Goal: Check status

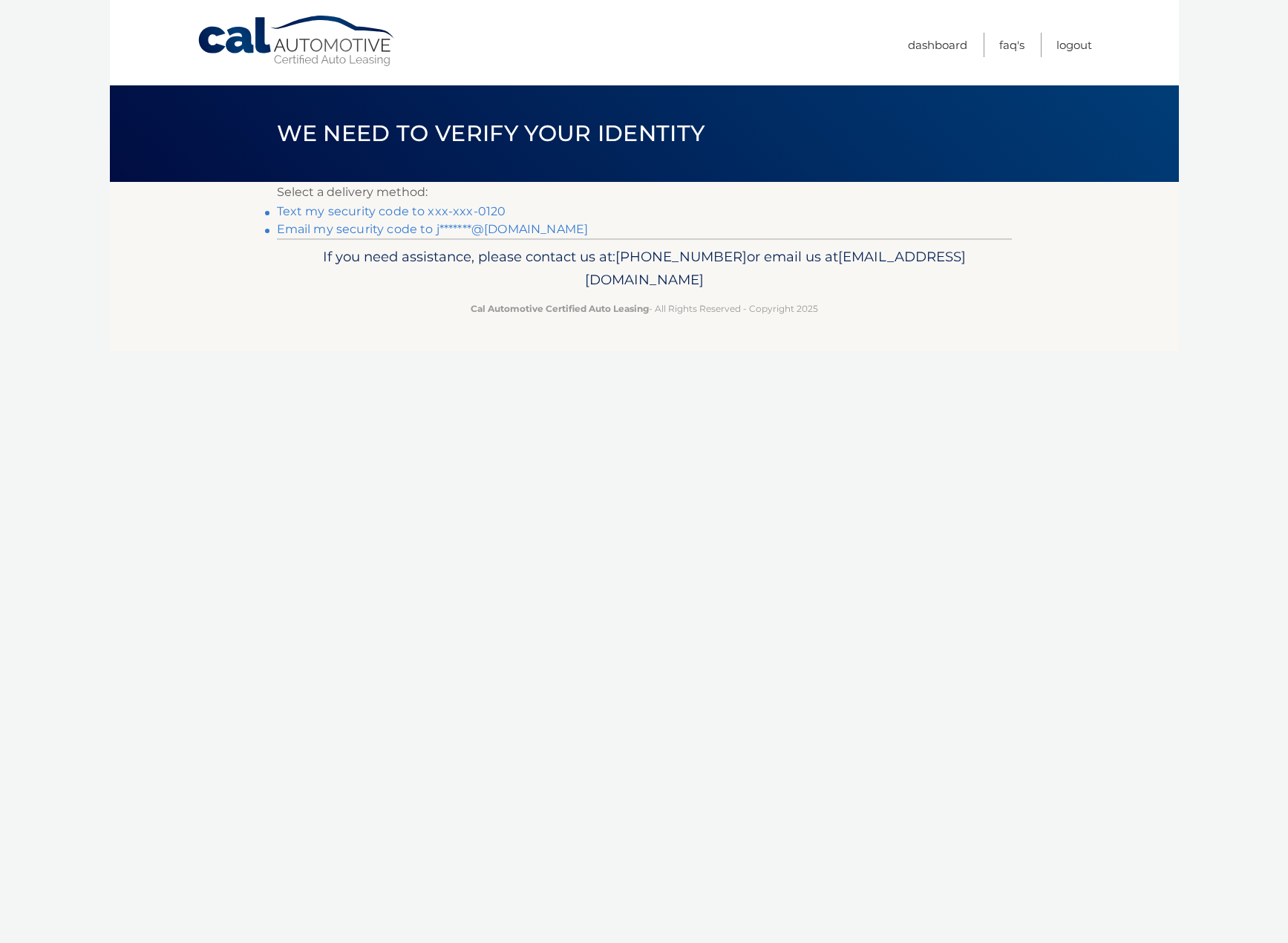
click at [378, 213] on link "Text my security code to xxx-xxx-0120" at bounding box center [391, 211] width 229 height 14
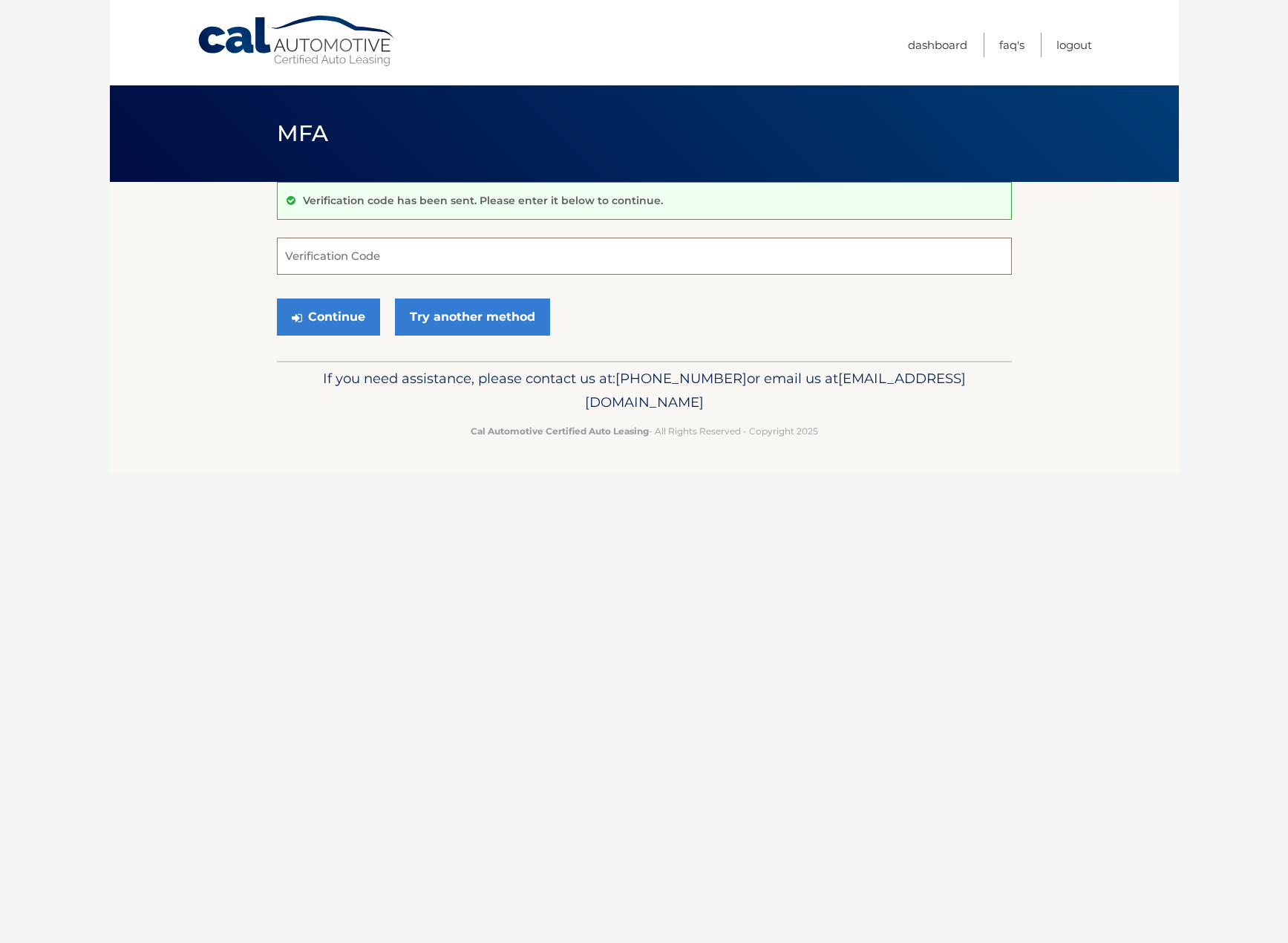
click at [348, 267] on input "Verification Code" at bounding box center [644, 256] width 735 height 37
type input "285716"
click at [318, 316] on button "Continue" at bounding box center [328, 316] width 103 height 37
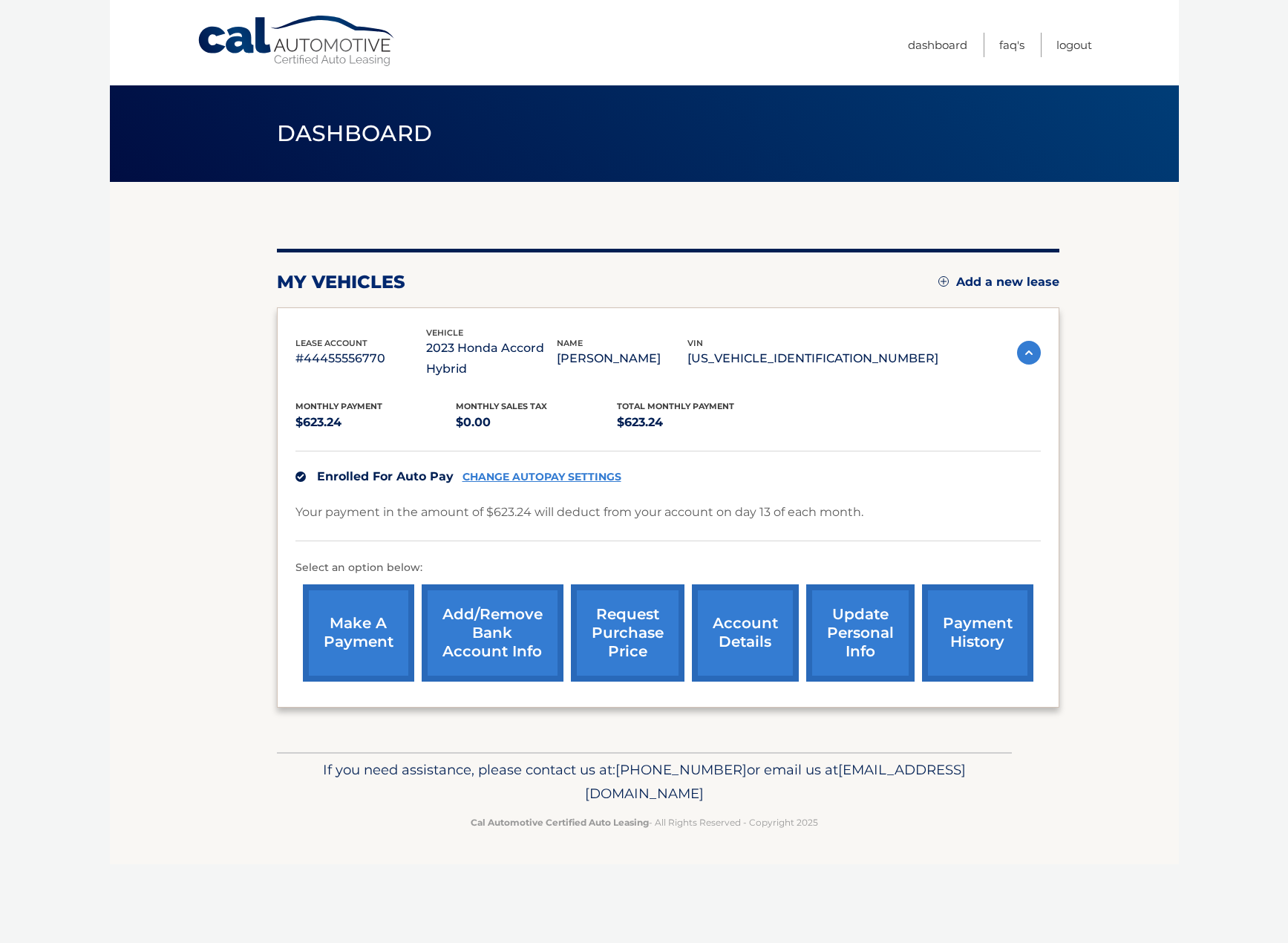
click at [753, 627] on link "account details" at bounding box center [744, 632] width 107 height 97
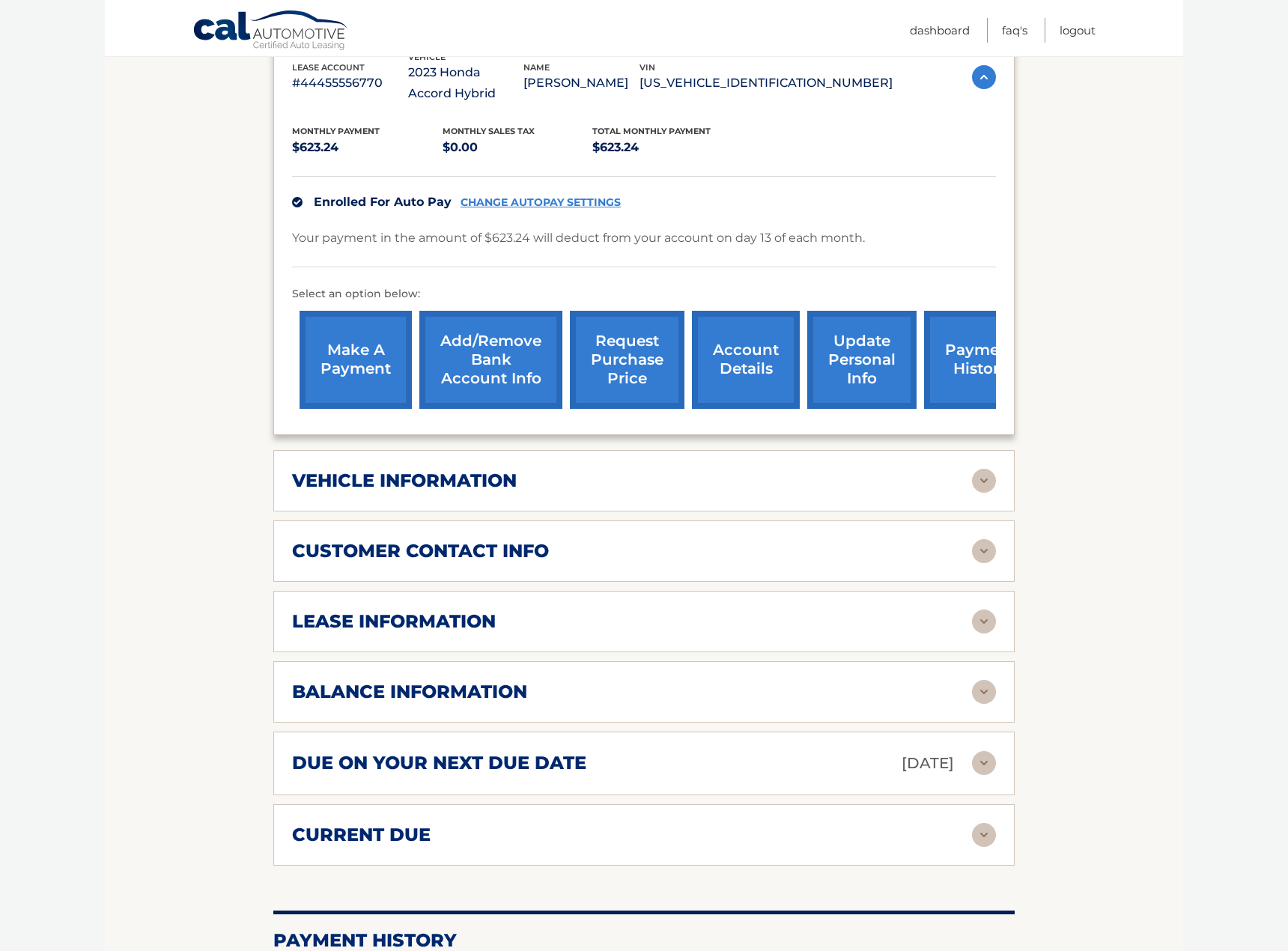
scroll to position [300, 0]
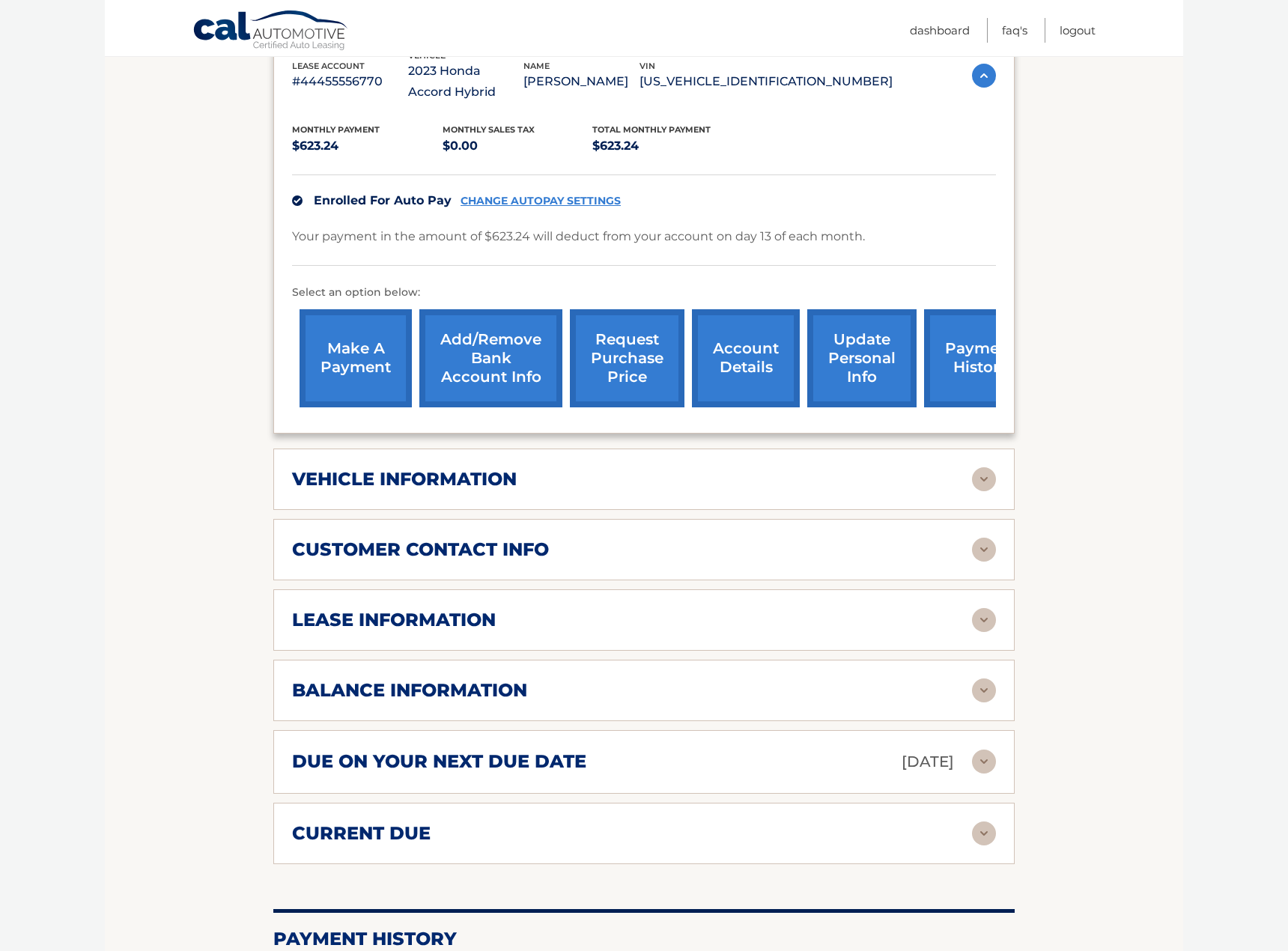
click at [536, 622] on div "lease information" at bounding box center [632, 620] width 680 height 22
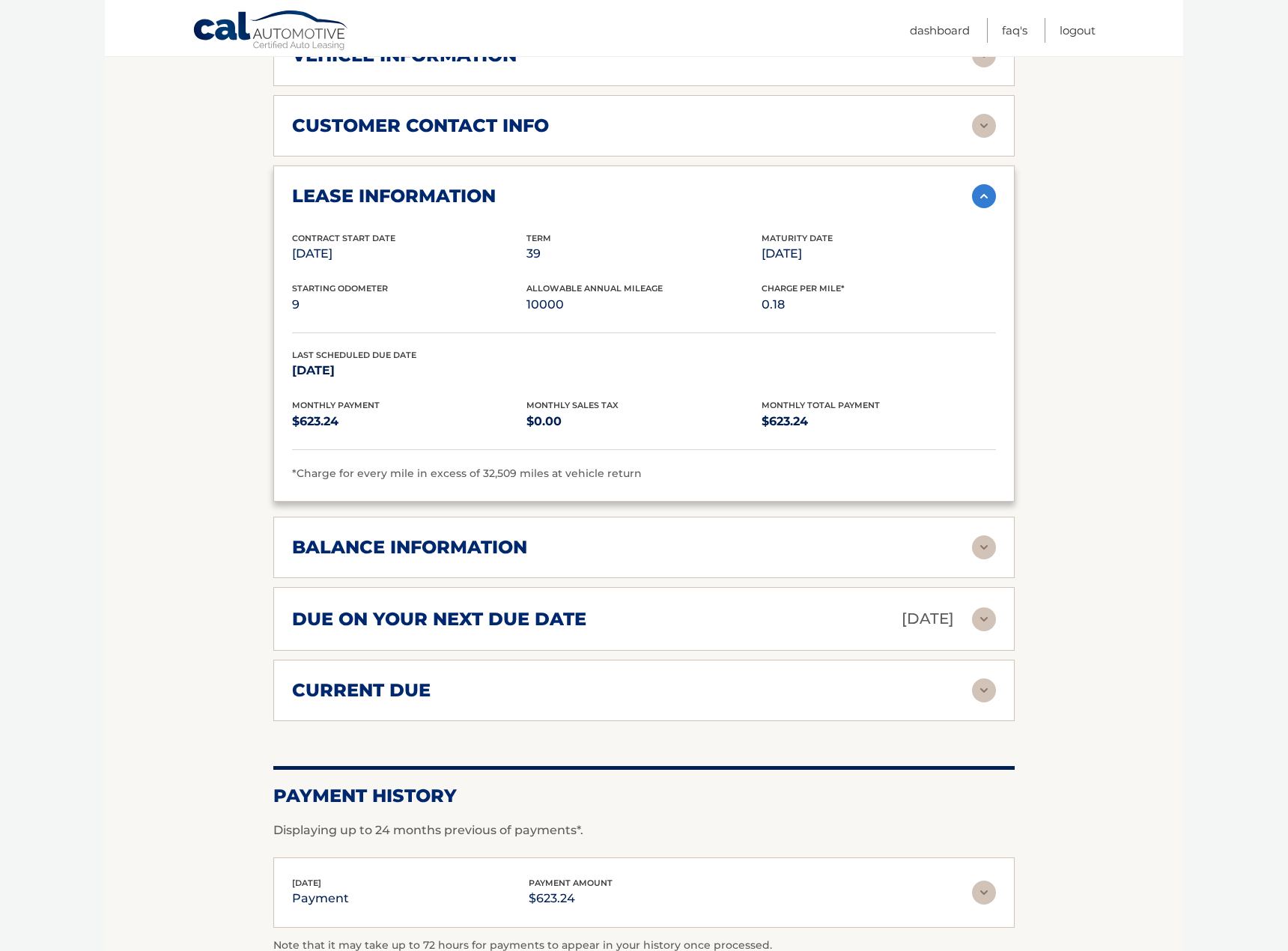
scroll to position [749, 0]
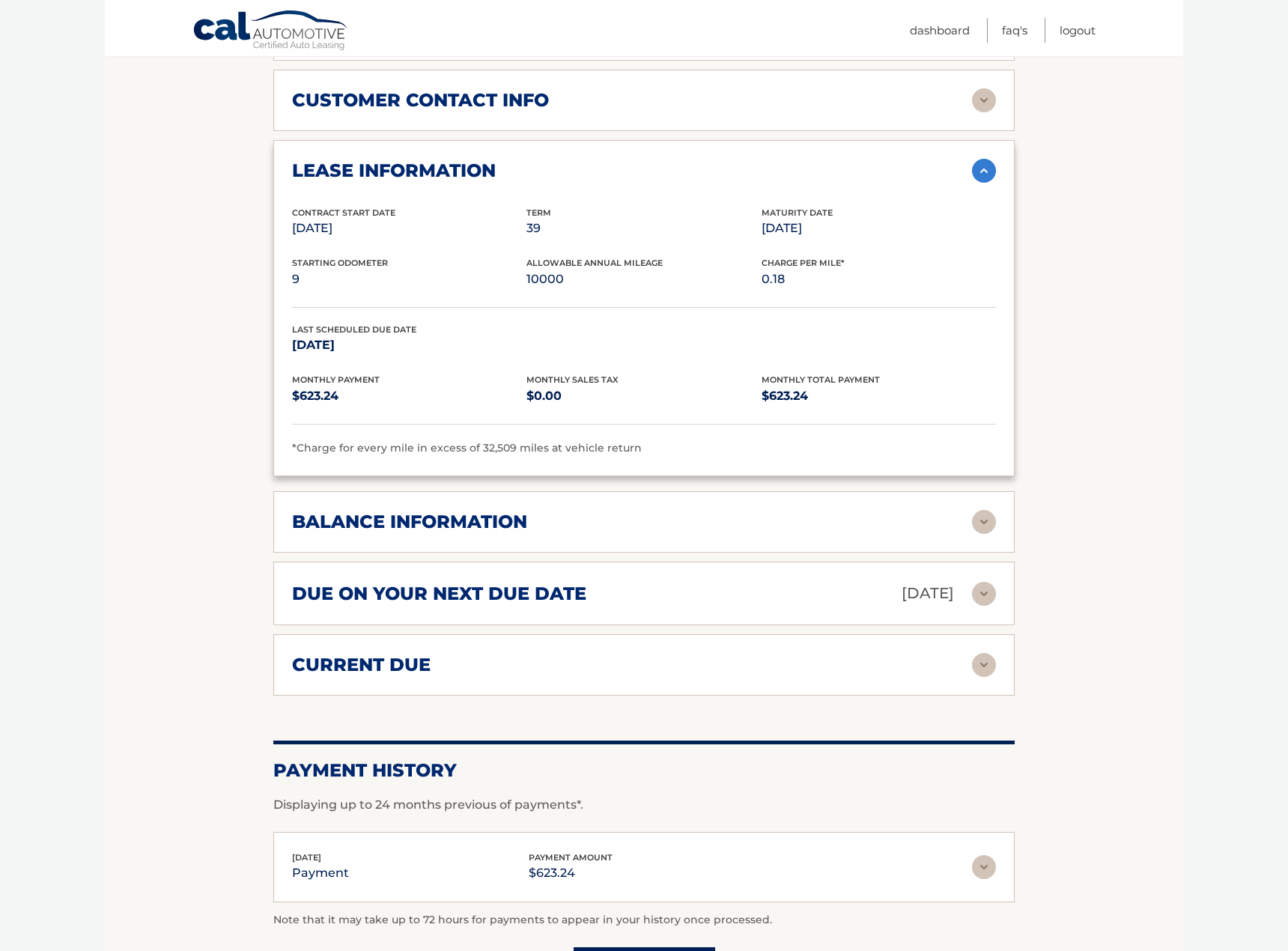
click at [443, 527] on h2 "balance information" at bounding box center [409, 521] width 235 height 22
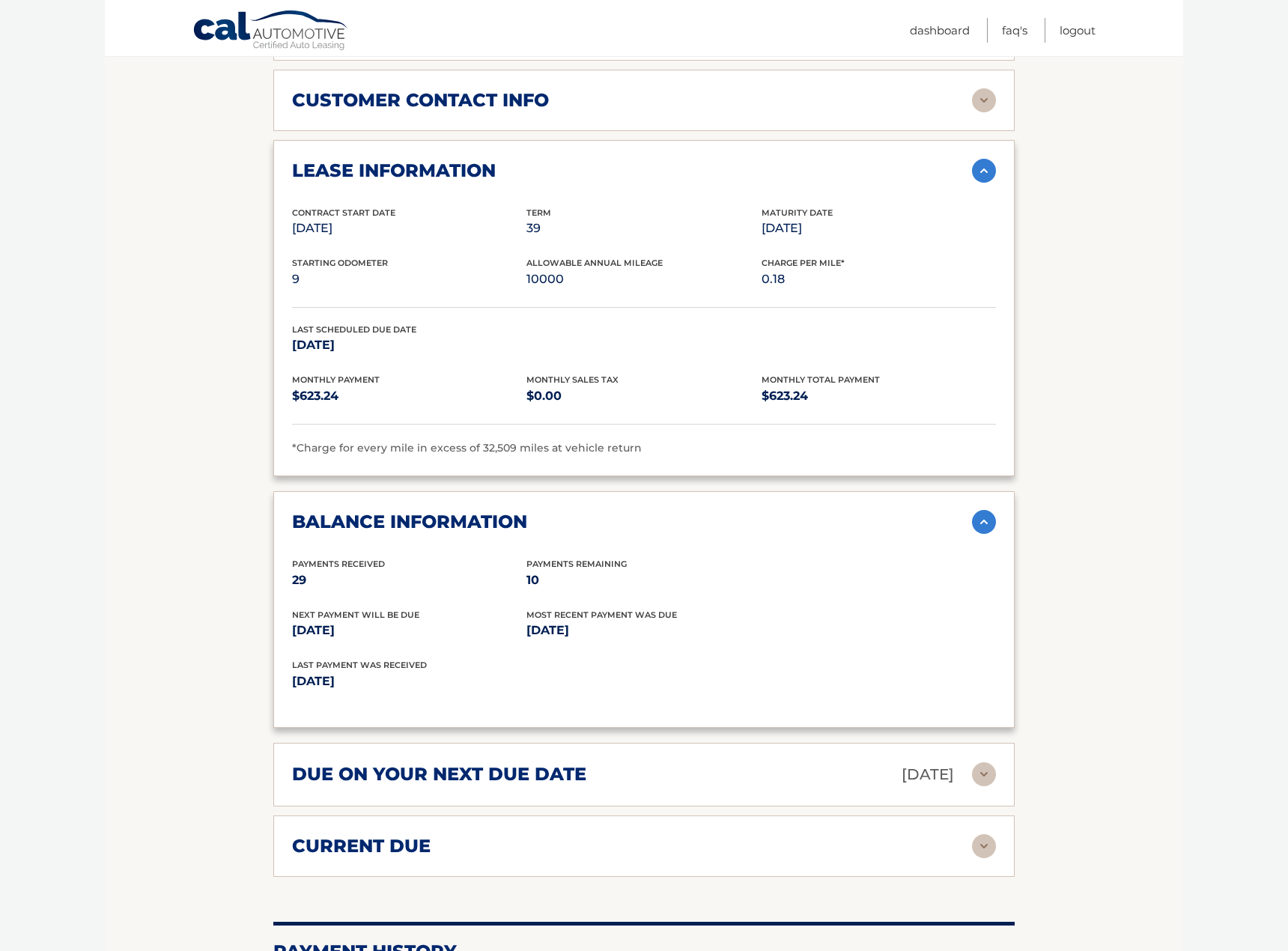
click at [977, 771] on img at bounding box center [984, 774] width 24 height 24
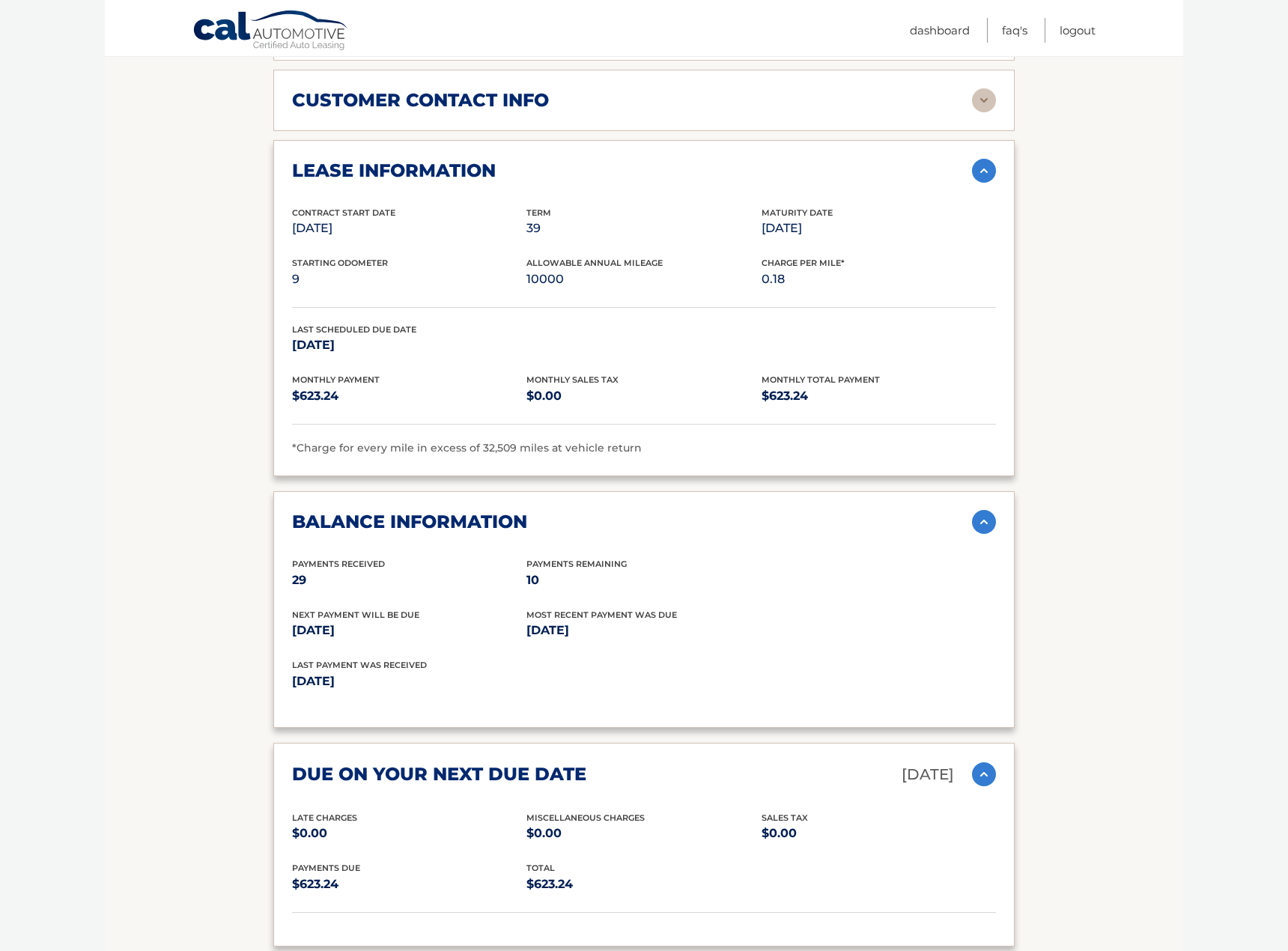
click at [981, 765] on img at bounding box center [984, 774] width 24 height 24
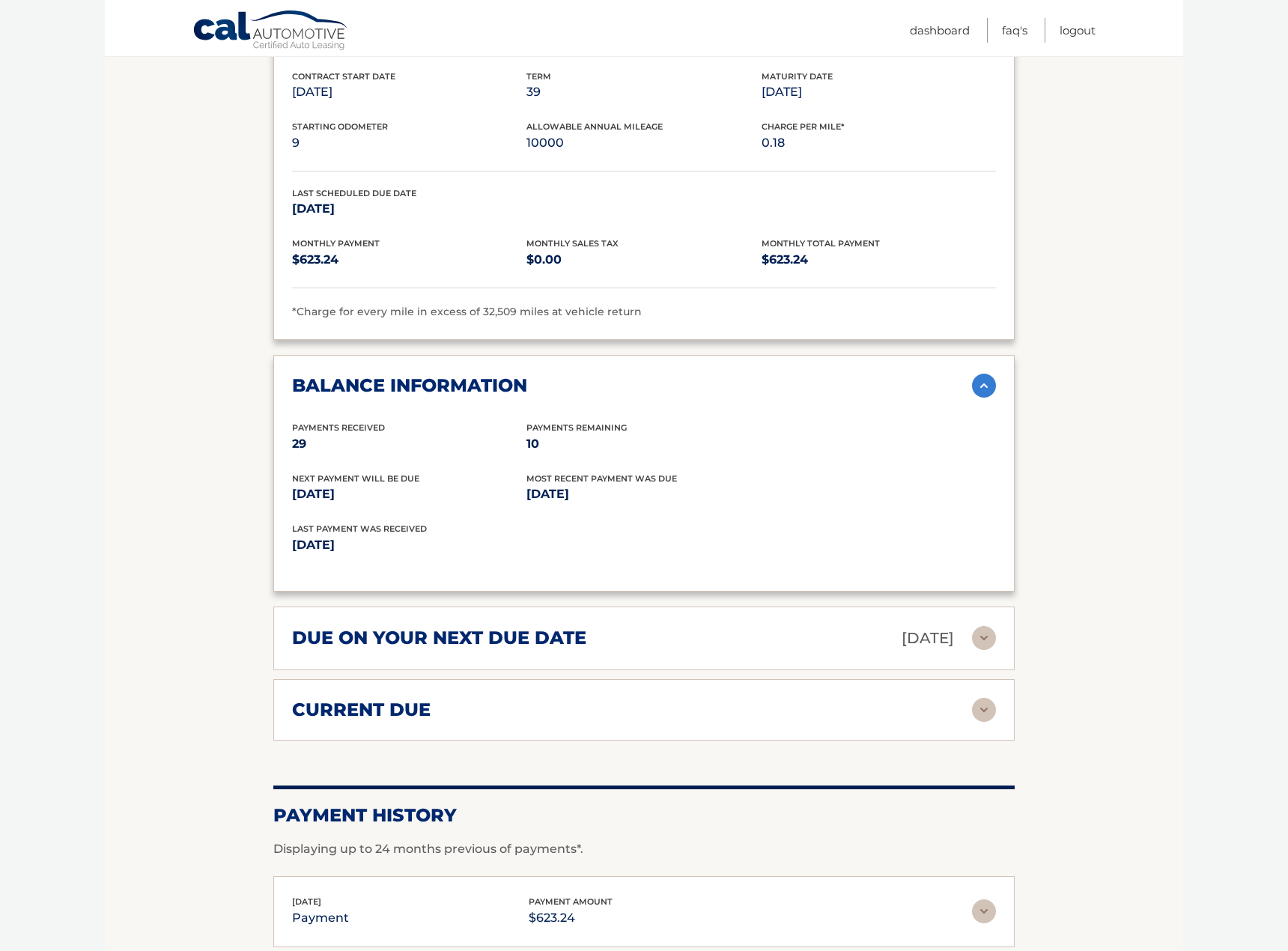
scroll to position [899, 0]
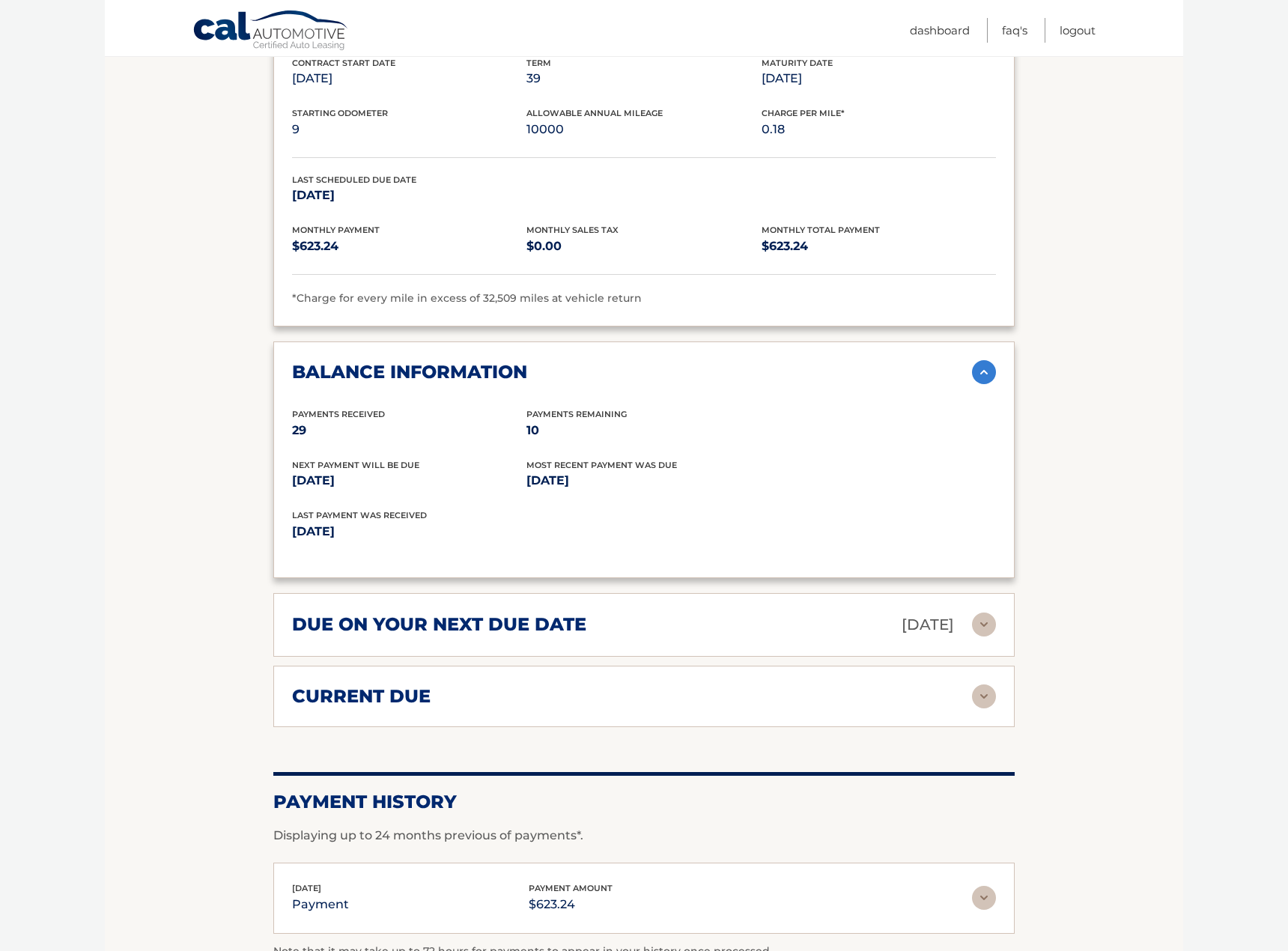
click at [987, 692] on img at bounding box center [984, 696] width 24 height 24
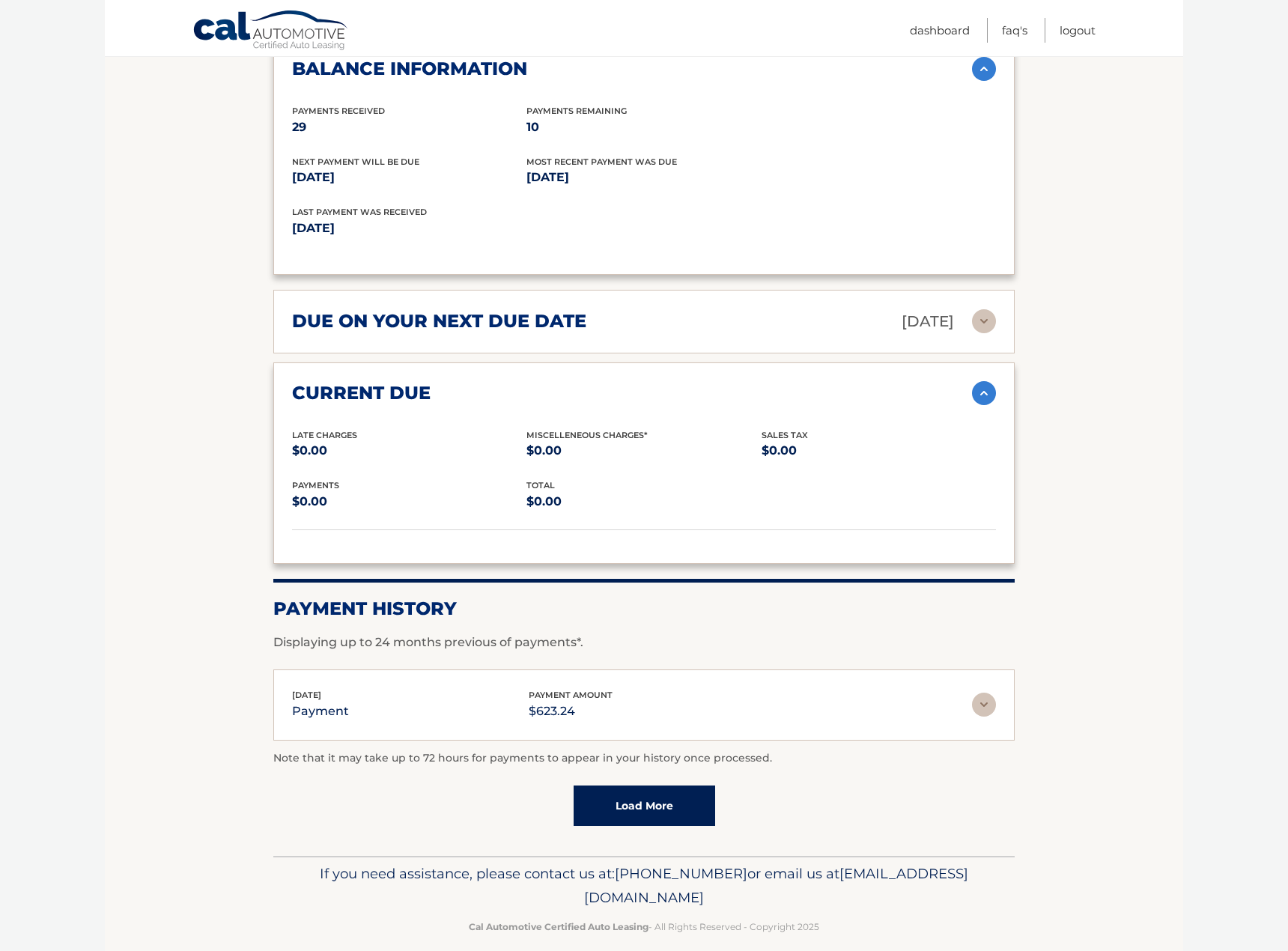
scroll to position [1220, 0]
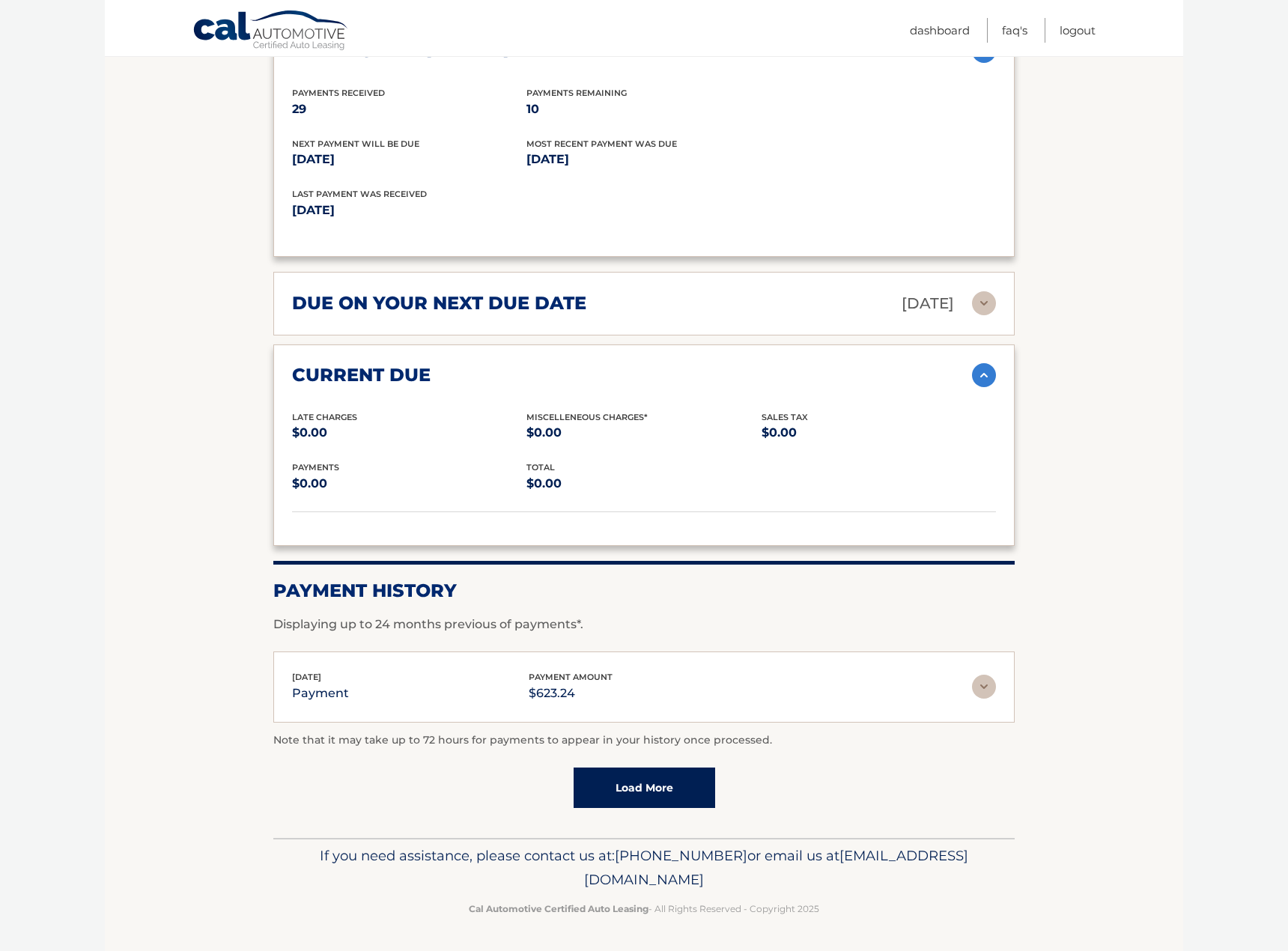
click at [641, 778] on link "Load More" at bounding box center [644, 787] width 141 height 40
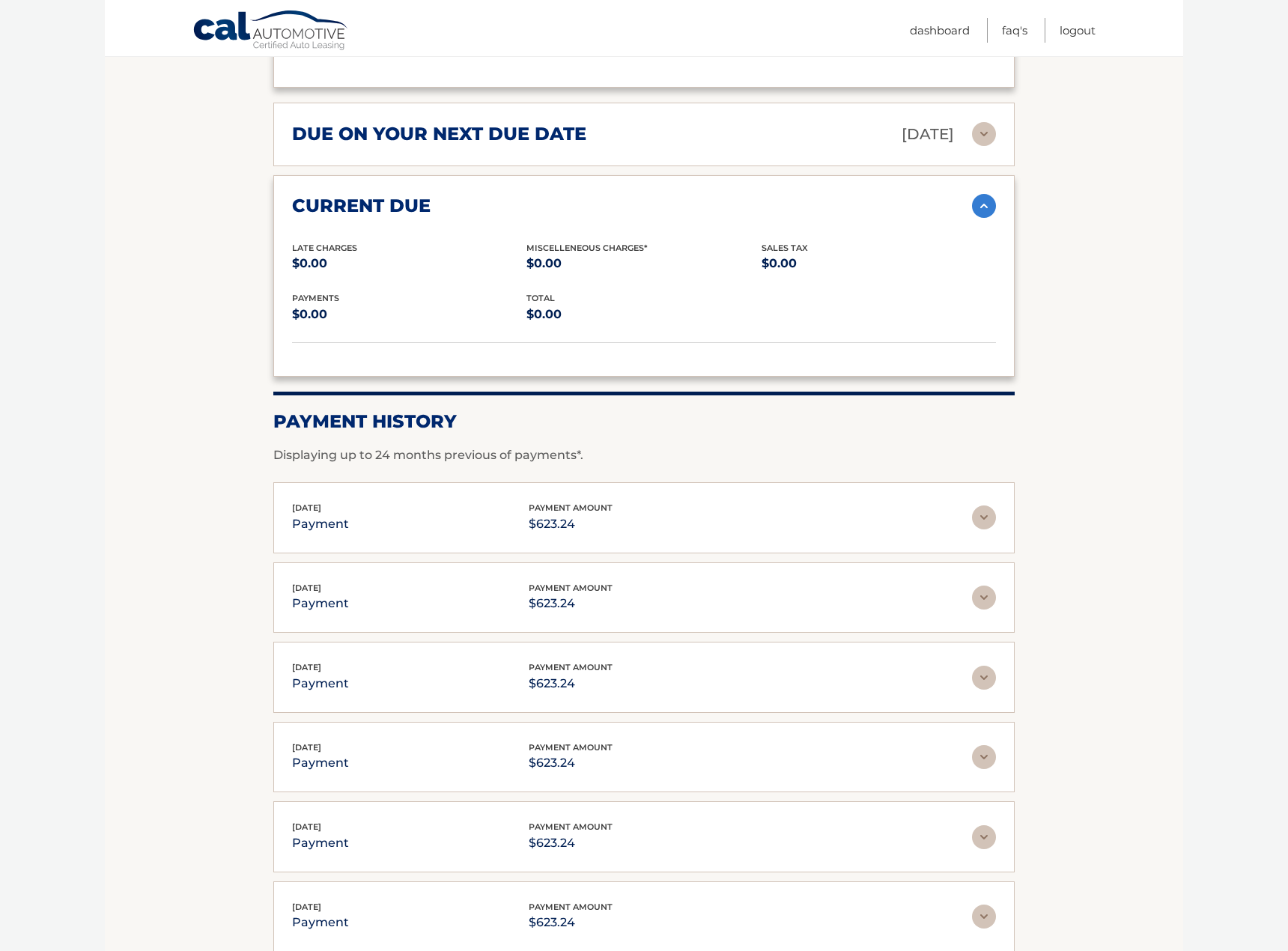
scroll to position [1618, 0]
